Goal: Task Accomplishment & Management: Manage account settings

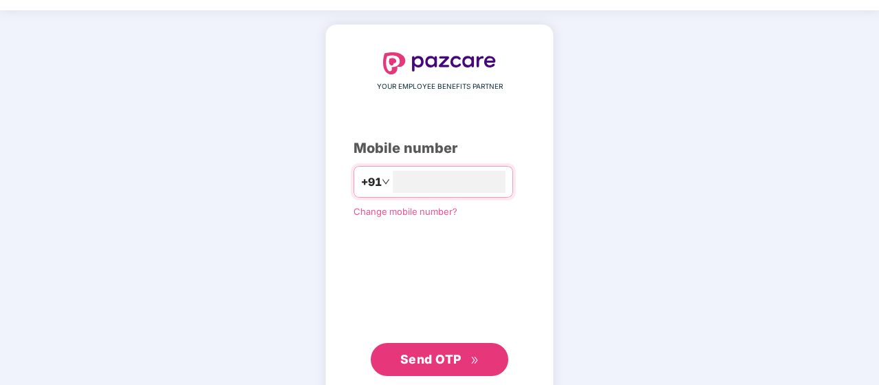
scroll to position [69, 0]
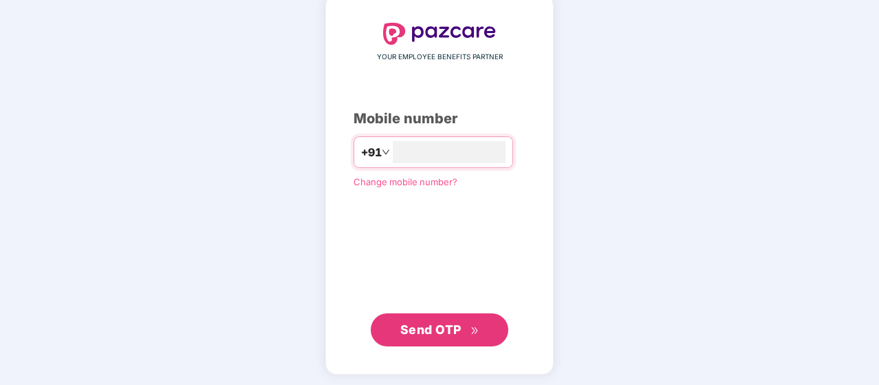
type input "**********"
click at [440, 332] on span "Send OTP" at bounding box center [430, 329] width 61 height 14
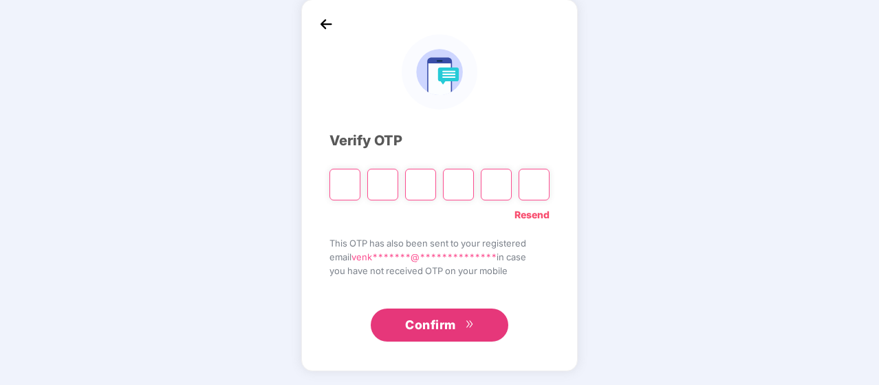
scroll to position [63, 0]
type input "*"
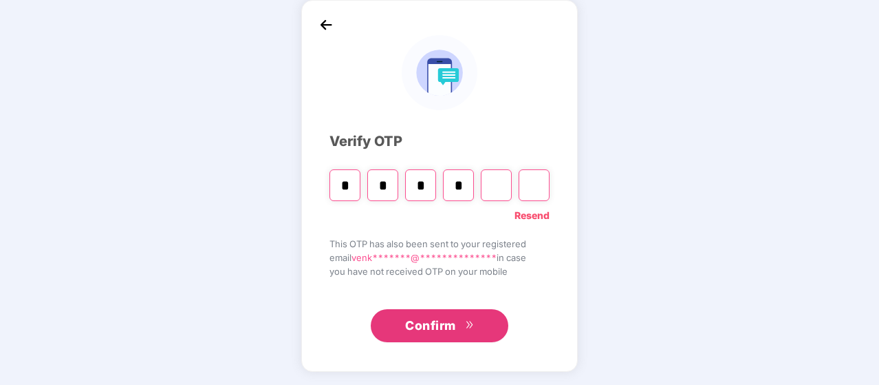
type input "*"
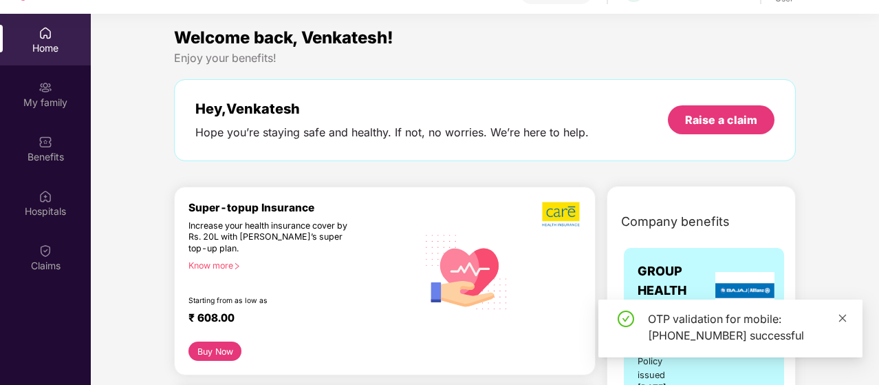
click at [846, 316] on icon "close" at bounding box center [843, 318] width 10 height 10
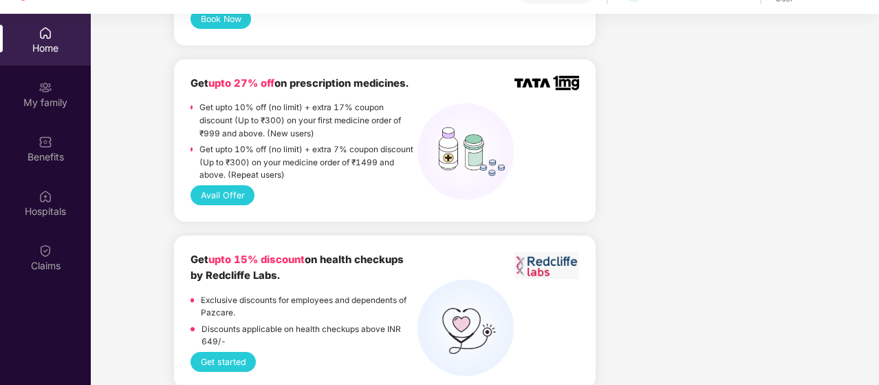
scroll to position [894, 0]
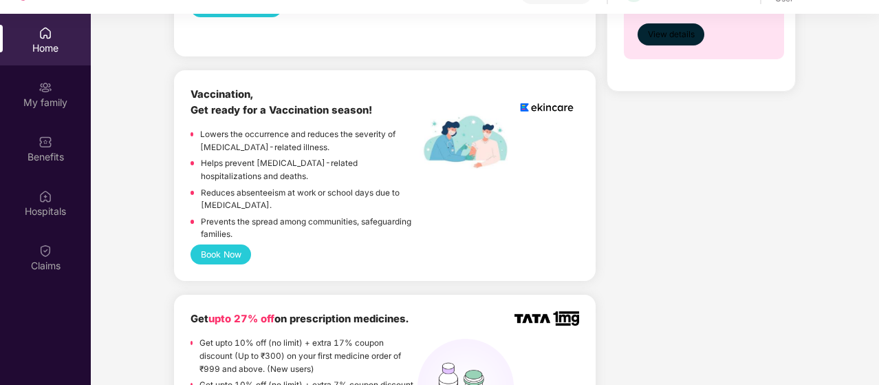
click at [679, 33] on span "View details" at bounding box center [671, 34] width 47 height 13
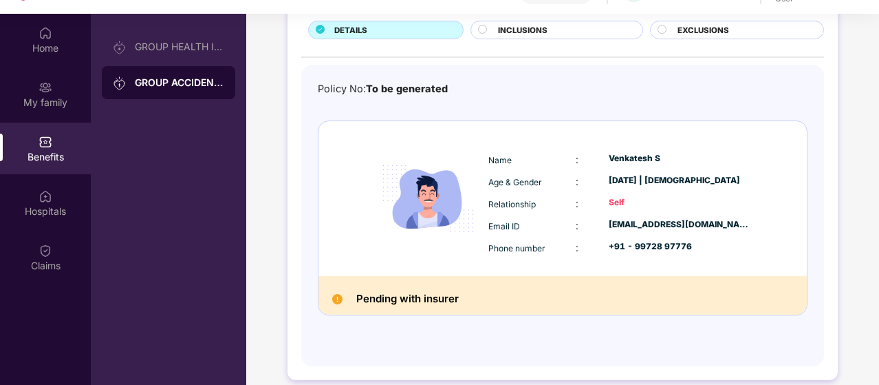
scroll to position [28, 0]
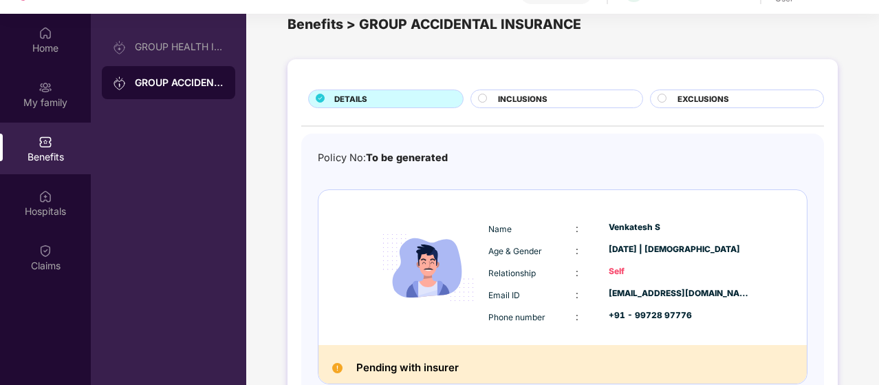
click at [526, 101] on span "INCLUSIONS" at bounding box center [523, 99] width 50 height 12
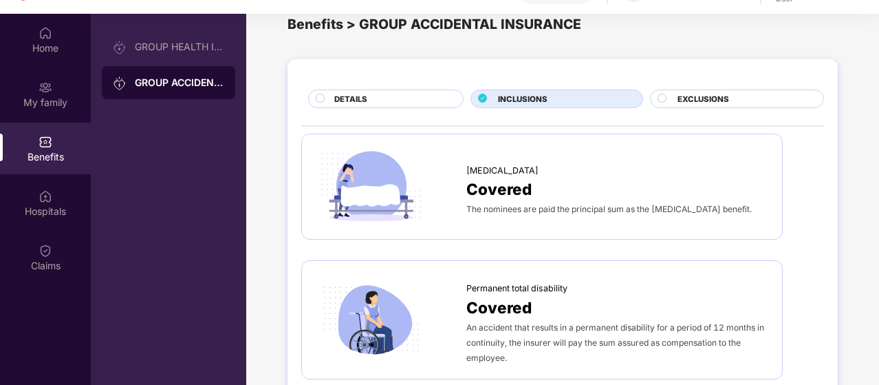
click at [722, 99] on span "EXCLUSIONS" at bounding box center [704, 99] width 52 height 12
